Goal: Task Accomplishment & Management: Manage account settings

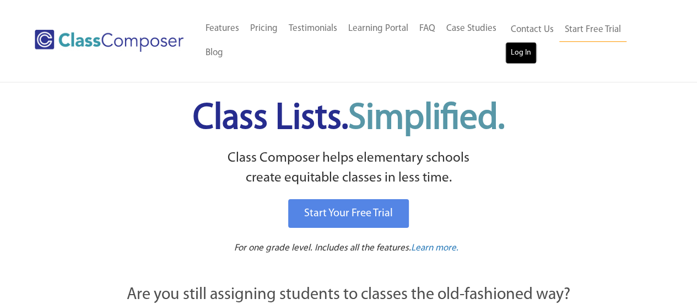
click at [527, 57] on link "Log In" at bounding box center [520, 53] width 31 height 22
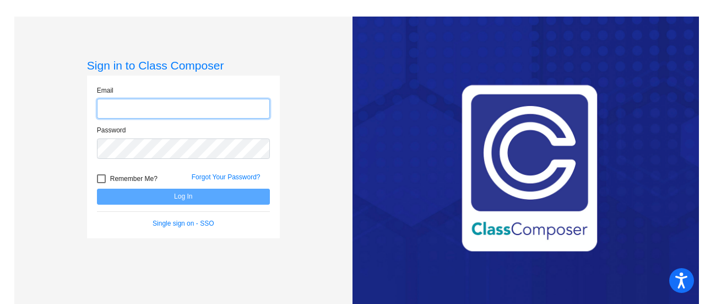
type input "[PERSON_NAME][EMAIL_ADDRESS][PERSON_NAME][DOMAIN_NAME]"
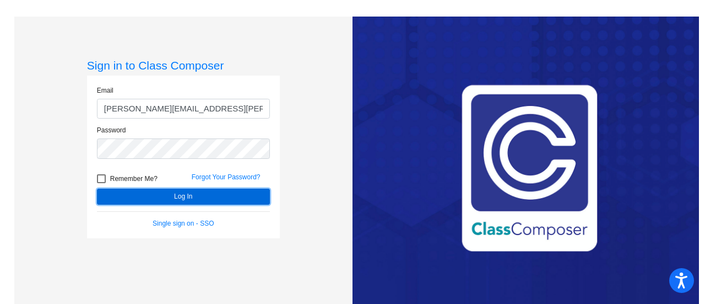
click at [187, 197] on button "Log In" at bounding box center [183, 196] width 173 height 16
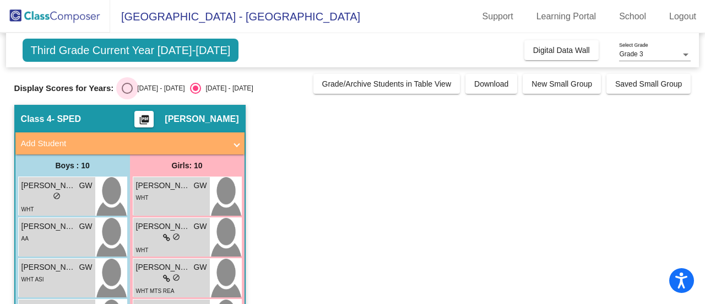
click at [128, 86] on div "Select an option" at bounding box center [127, 88] width 11 height 11
click at [127, 94] on input "[DATE] - [DATE]" at bounding box center [127, 94] width 1 height 1
radio input "true"
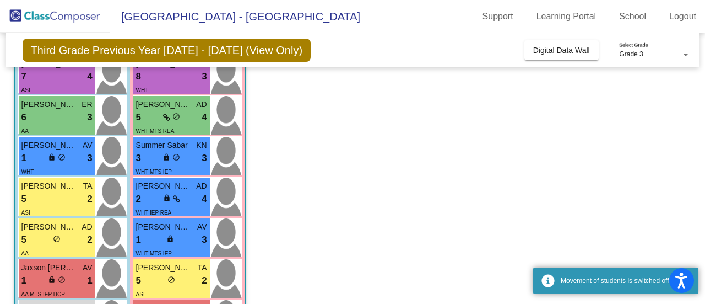
scroll to position [246, 0]
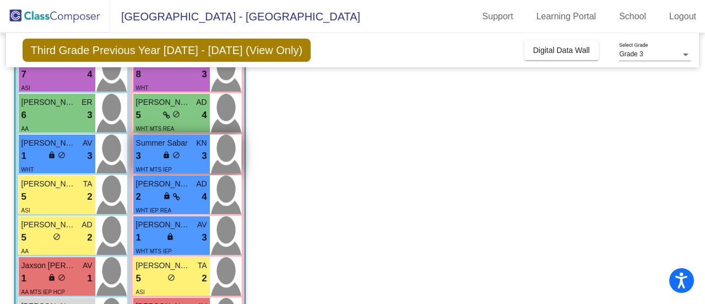
click at [159, 152] on div "3 lock do_not_disturb_alt 3" at bounding box center [171, 156] width 71 height 14
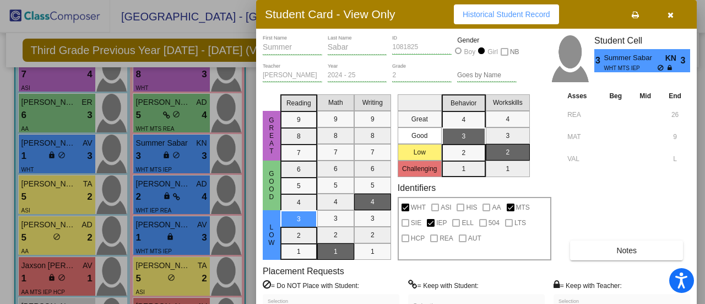
click at [149, 188] on div at bounding box center [352, 152] width 705 height 304
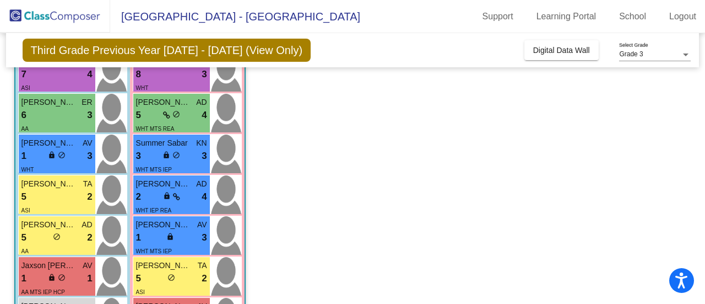
click at [149, 188] on span "[PERSON_NAME]" at bounding box center [163, 184] width 55 height 12
click at [170, 191] on div "lock do_not_disturb_alt" at bounding box center [171, 197] width 17 height 12
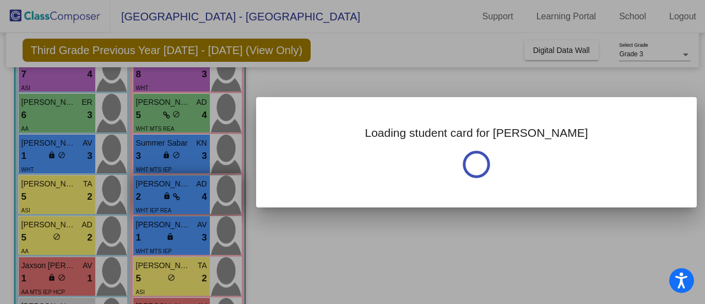
click at [170, 190] on div at bounding box center [352, 152] width 705 height 304
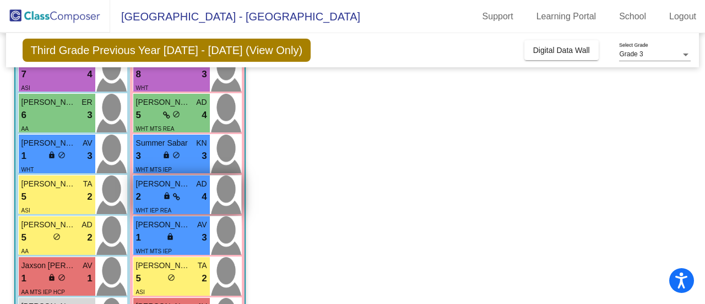
click at [170, 191] on div "lock do_not_disturb_alt" at bounding box center [171, 197] width 17 height 12
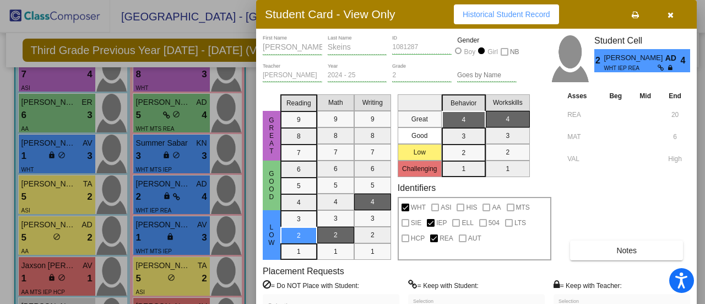
click at [156, 235] on div at bounding box center [352, 152] width 705 height 304
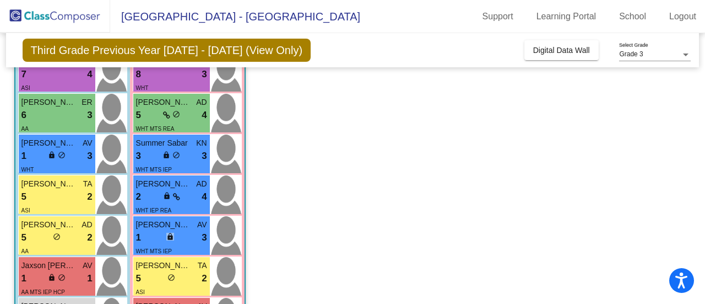
click at [156, 235] on div "1 lock do_not_disturb_alt 3" at bounding box center [171, 237] width 71 height 14
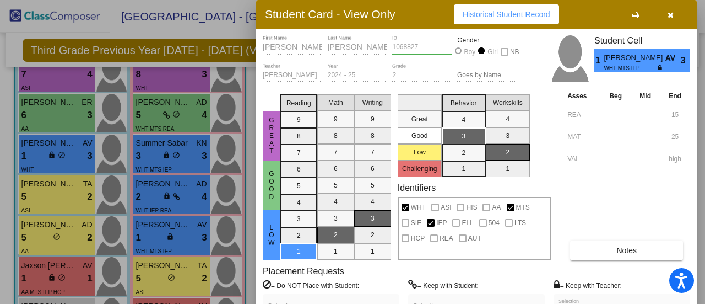
click at [42, 272] on div at bounding box center [352, 152] width 705 height 304
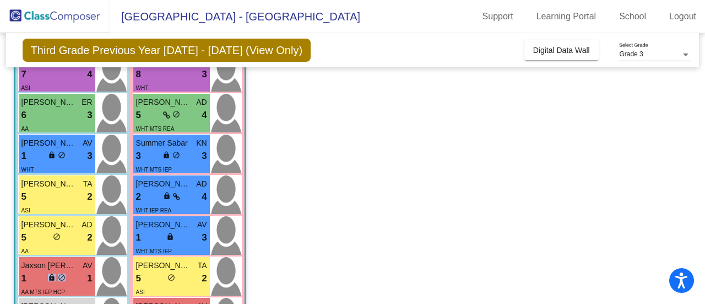
click at [42, 272] on div "1 lock do_not_disturb_alt 1" at bounding box center [56, 278] width 71 height 14
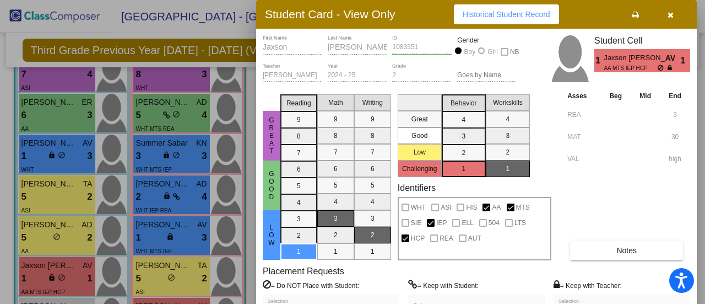
click at [191, 23] on div at bounding box center [352, 152] width 705 height 304
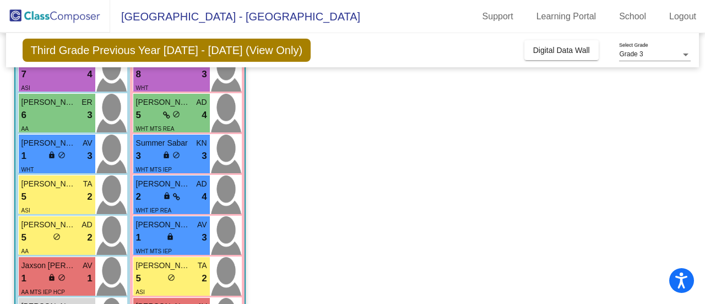
scroll to position [298, 0]
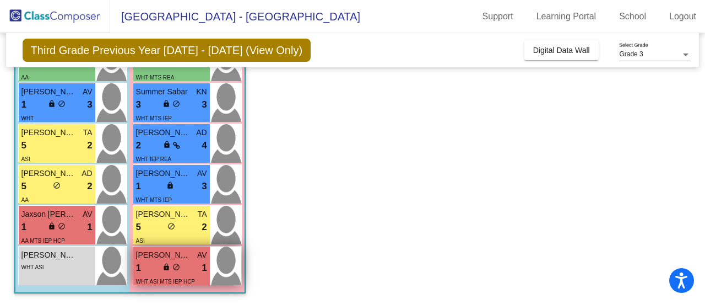
click at [161, 266] on div "1 lock do_not_disturb_alt 1" at bounding box center [171, 268] width 71 height 14
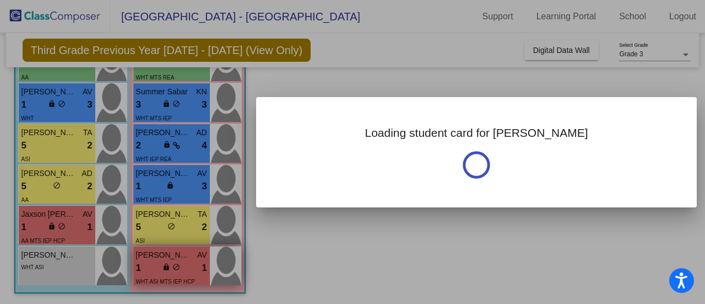
click at [161, 266] on div at bounding box center [352, 152] width 705 height 304
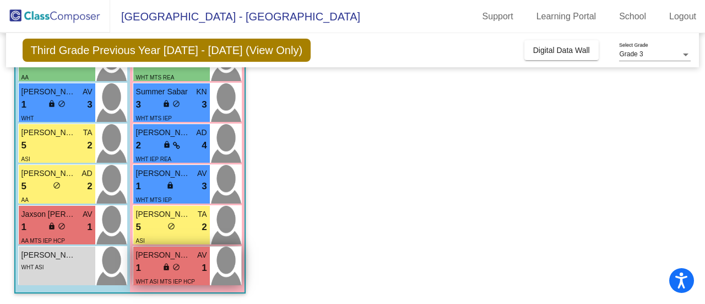
click at [161, 266] on div "1 lock do_not_disturb_alt 1" at bounding box center [171, 268] width 71 height 14
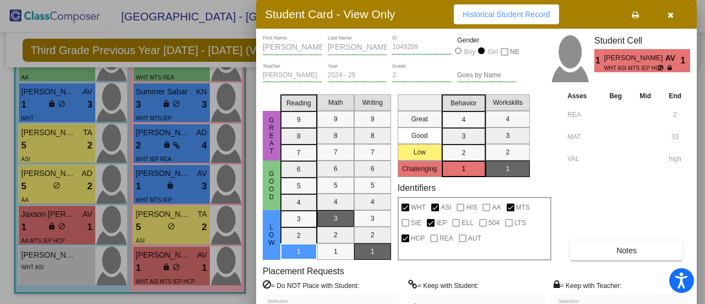
click at [153, 181] on div at bounding box center [352, 152] width 705 height 304
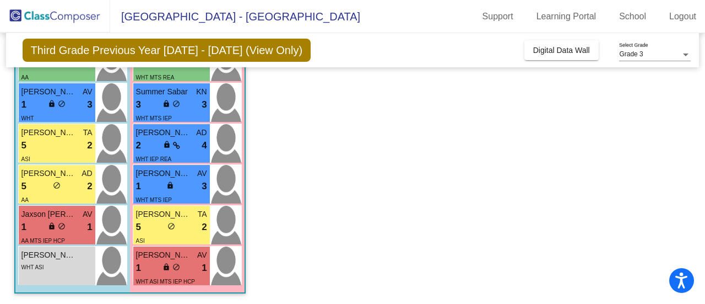
click at [153, 181] on div "1 lock do_not_disturb_alt 3" at bounding box center [171, 186] width 71 height 14
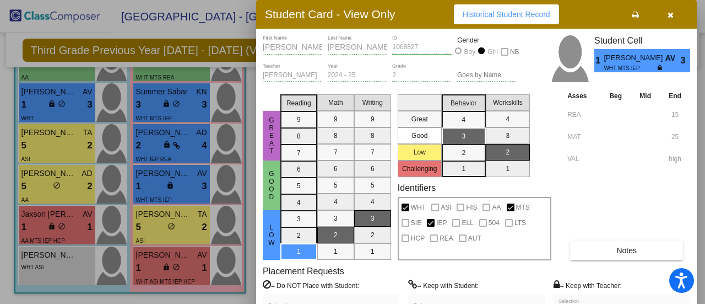
click at [47, 221] on div at bounding box center [352, 152] width 705 height 304
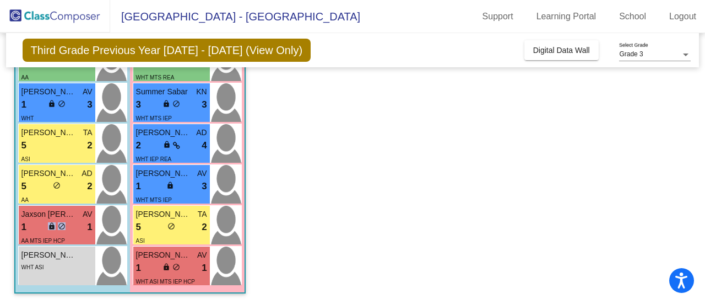
click at [48, 222] on span "lock" at bounding box center [52, 226] width 8 height 8
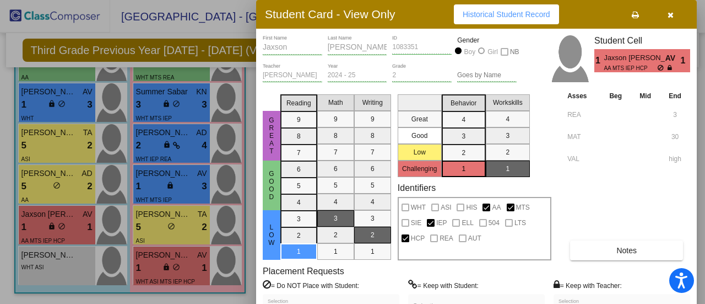
click at [164, 141] on div at bounding box center [352, 152] width 705 height 304
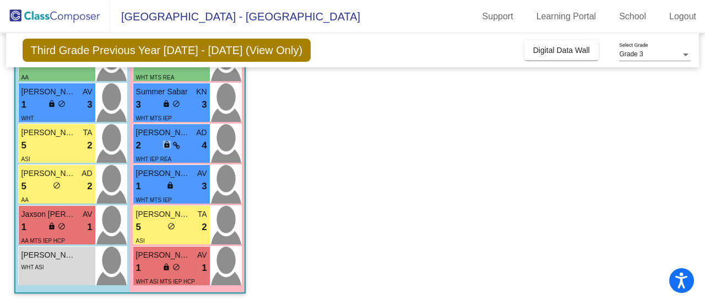
click at [164, 141] on span "lock" at bounding box center [167, 144] width 8 height 8
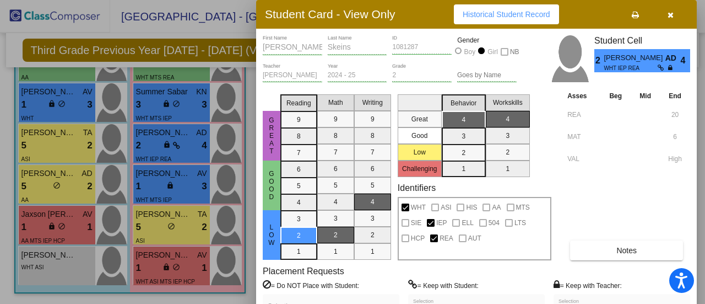
click at [161, 94] on div at bounding box center [352, 152] width 705 height 304
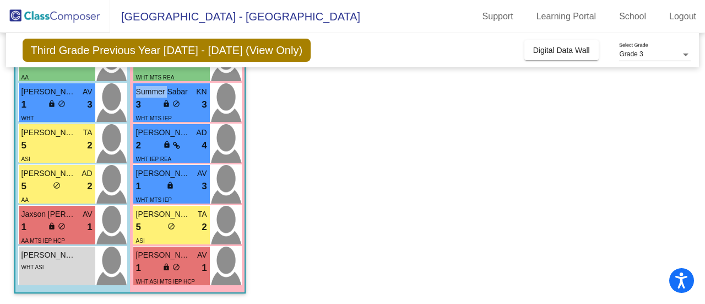
click at [161, 94] on span "Summer Sabar" at bounding box center [163, 92] width 55 height 12
